Goal: Task Accomplishment & Management: Manage account settings

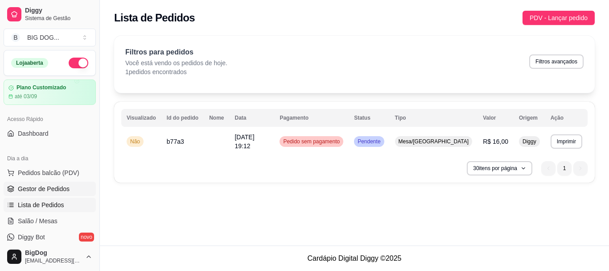
click at [41, 184] on span "Gestor de Pedidos" at bounding box center [44, 188] width 52 height 9
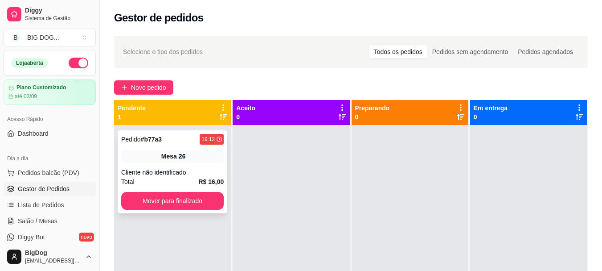
click at [175, 164] on div "Pedido # b77a3 19:12 Mesa 26 Cliente não identificado Total R$ 16,00 Mover para…" at bounding box center [173, 171] width 110 height 83
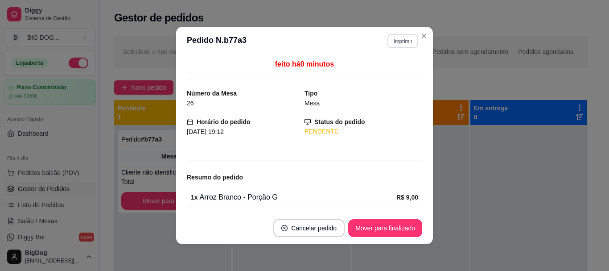
click at [402, 35] on button "Imprimir" at bounding box center [402, 41] width 31 height 14
click at [388, 70] on button "IMPRESSORA" at bounding box center [383, 72] width 62 height 14
click at [381, 229] on button "Mover para finalizado" at bounding box center [385, 227] width 72 height 17
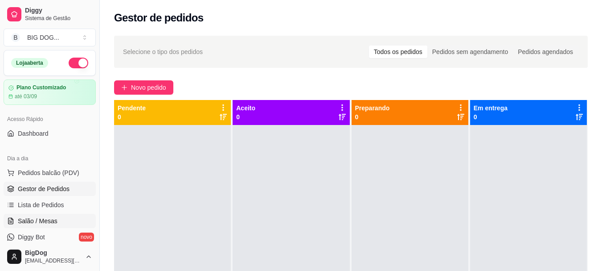
click at [52, 223] on span "Salão / Mesas" at bounding box center [38, 220] width 40 height 9
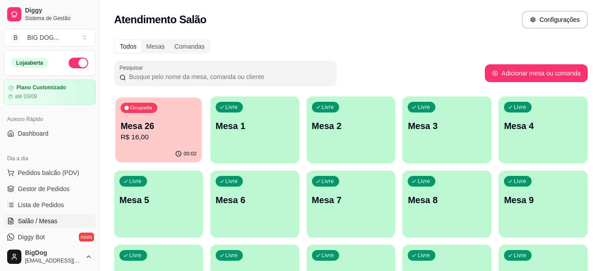
click at [177, 144] on div "Ocupada Mesa 26 R$ 16,00" at bounding box center [158, 121] width 86 height 48
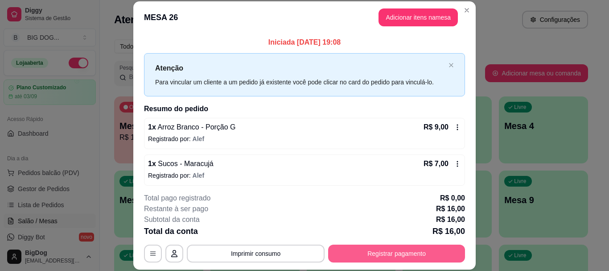
click at [383, 247] on button "Registrar pagamento" at bounding box center [396, 253] width 137 height 18
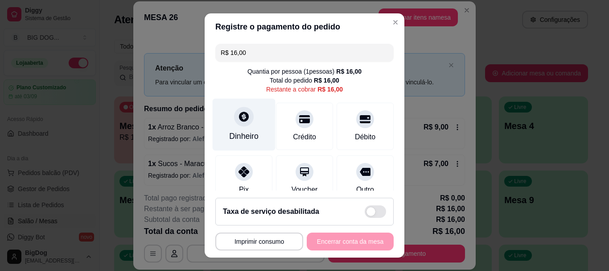
click at [246, 109] on div "Dinheiro" at bounding box center [244, 124] width 63 height 52
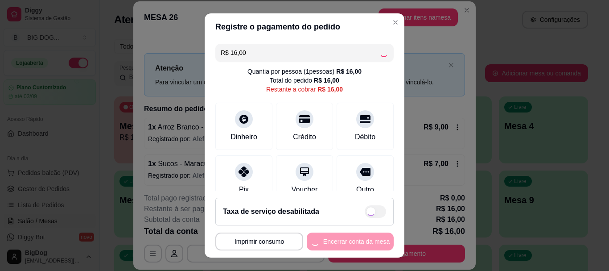
click at [321, 177] on div "Pix Voucher Outro" at bounding box center [304, 178] width 178 height 47
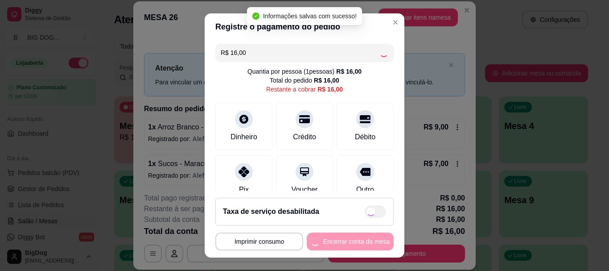
type input "R$ 0,00"
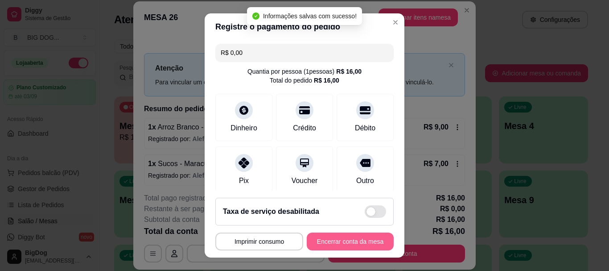
click at [333, 238] on button "Encerrar conta da mesa" at bounding box center [350, 241] width 87 height 18
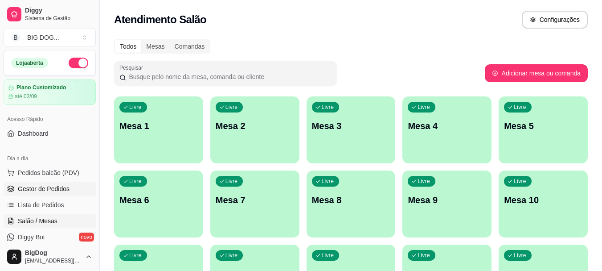
click at [48, 190] on span "Gestor de Pedidos" at bounding box center [44, 188] width 52 height 9
